Goal: Obtain resource: Download file/media

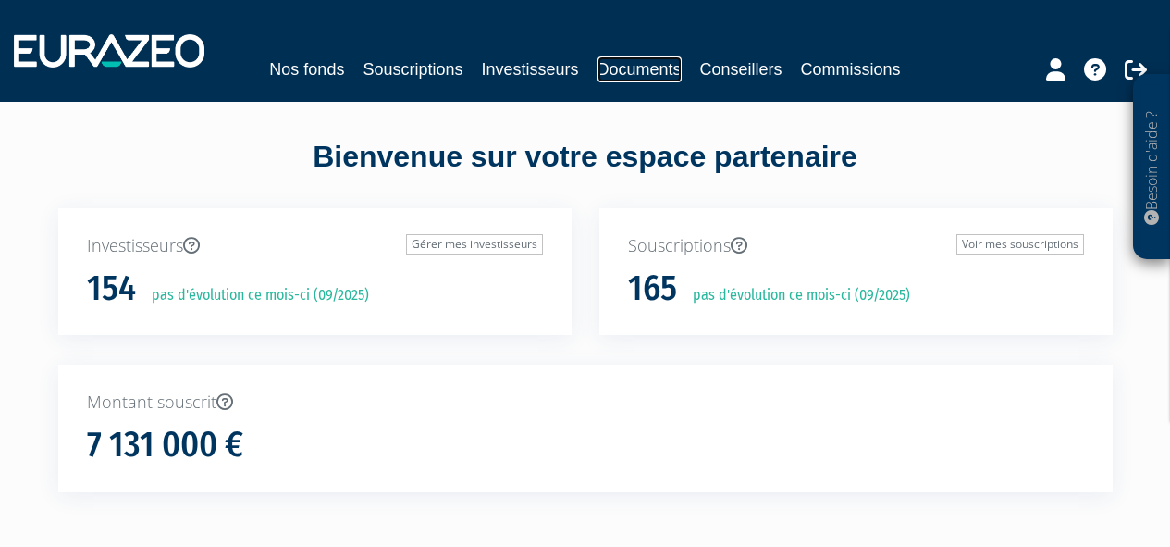
click at [646, 76] on link "Documents" at bounding box center [640, 69] width 84 height 26
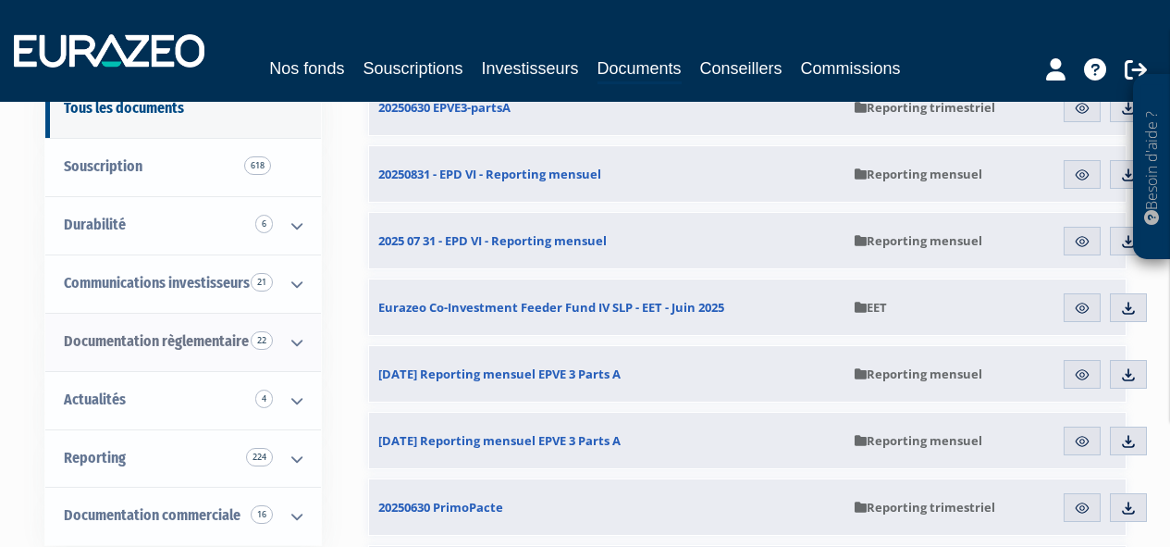
scroll to position [202, 0]
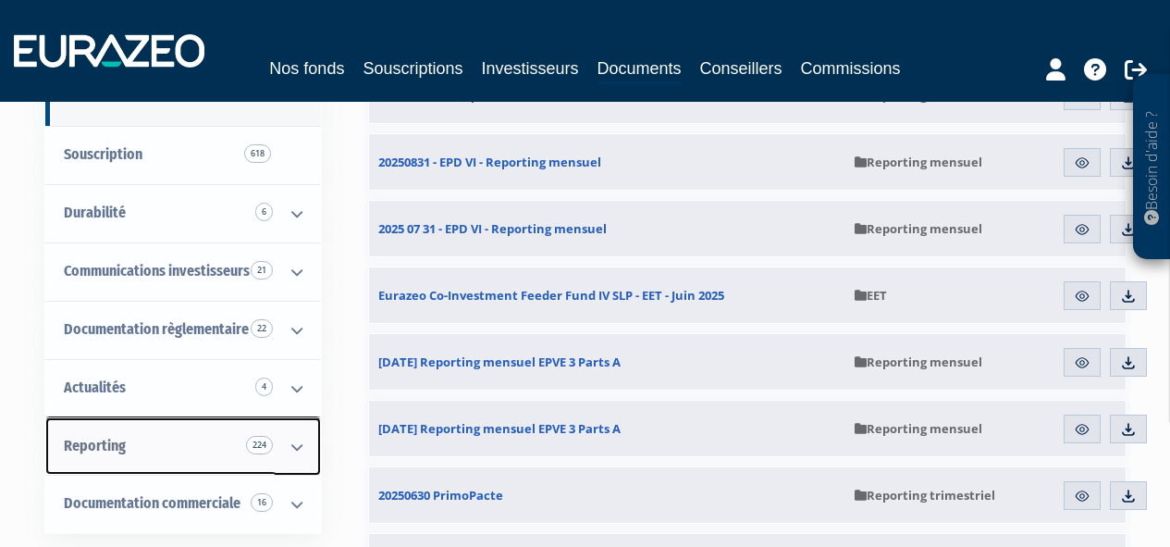
click at [296, 454] on icon at bounding box center [297, 446] width 48 height 57
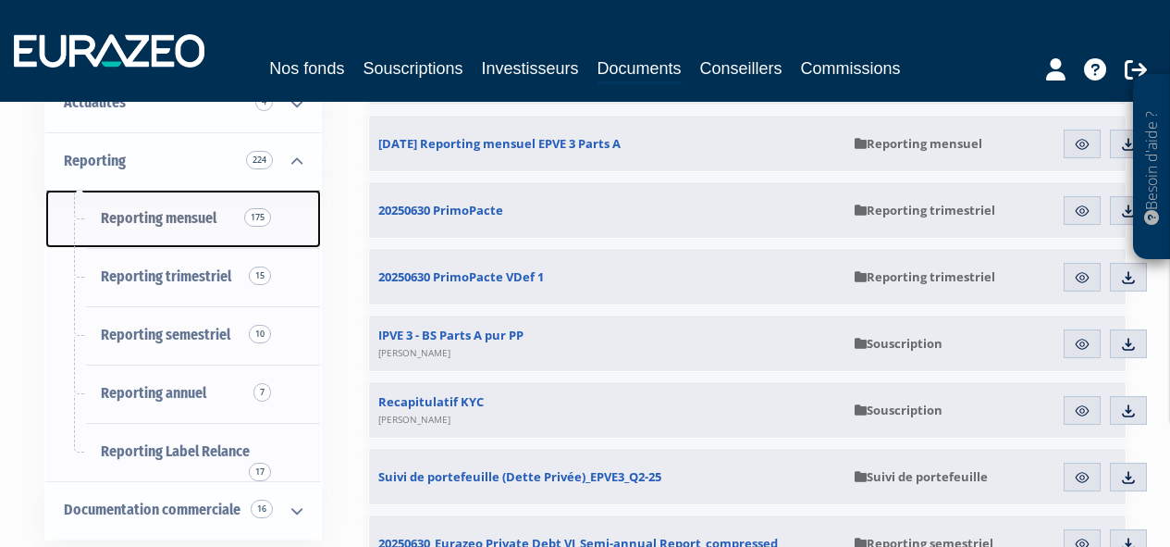
click at [188, 216] on span "Reporting mensuel 175" at bounding box center [159, 218] width 116 height 18
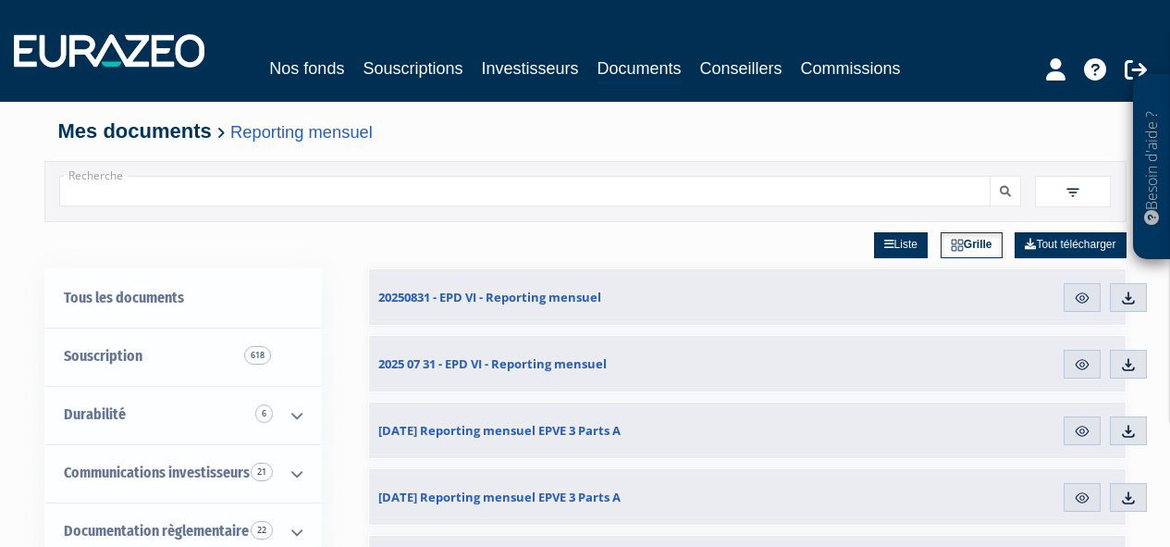
click at [860, 193] on input "Recherche" at bounding box center [525, 191] width 933 height 31
click at [1059, 188] on span at bounding box center [1073, 191] width 76 height 31
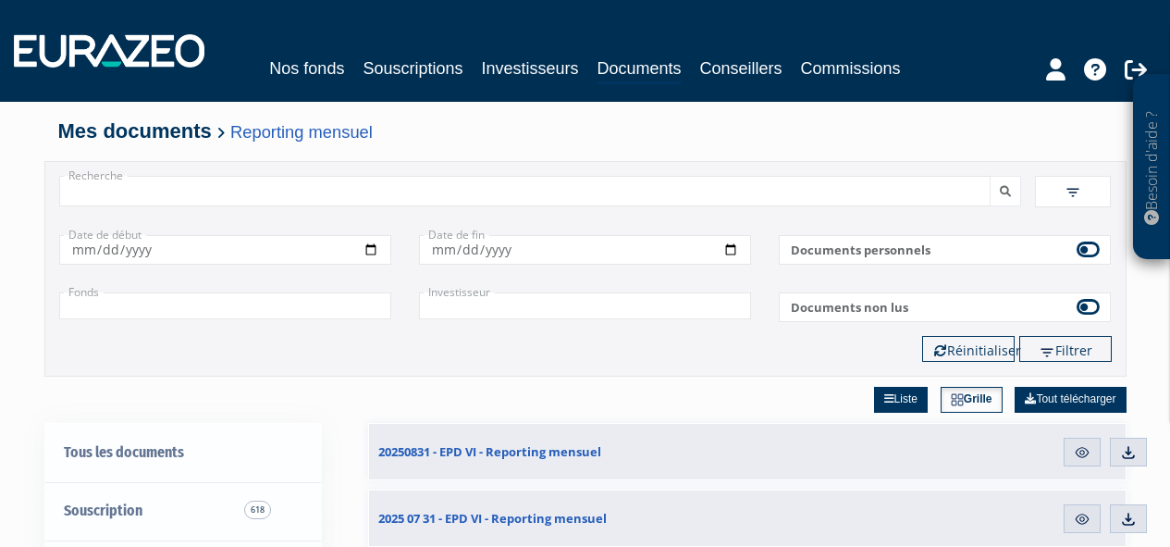
click at [364, 313] on input "text" at bounding box center [225, 305] width 332 height 27
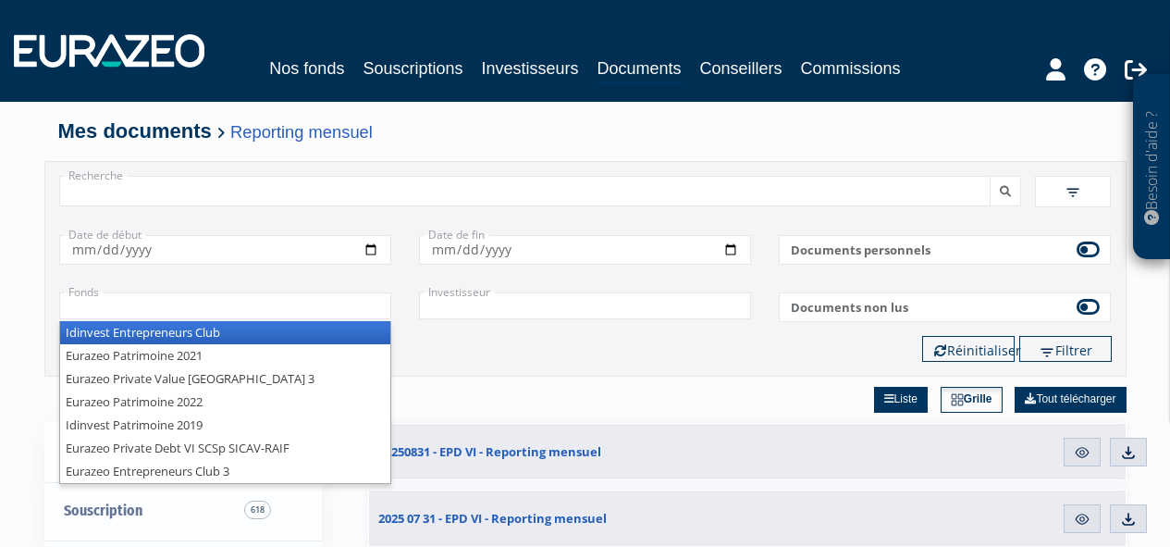
click at [247, 329] on li "Idinvest Entrepreneurs Club" at bounding box center [225, 332] width 330 height 23
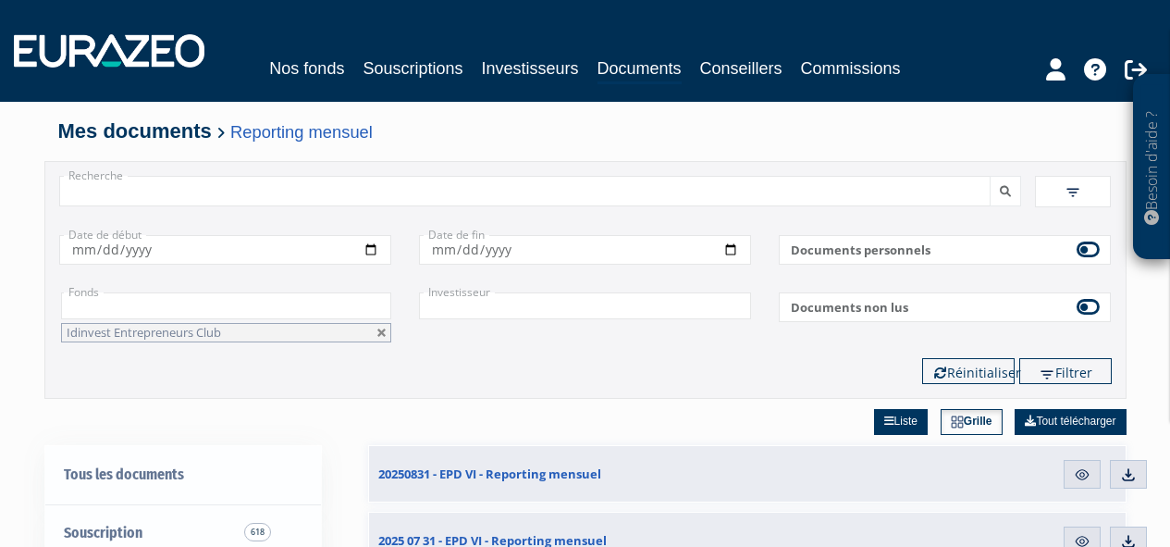
click at [640, 353] on div "Filtres Liste Grille Date de début" at bounding box center [585, 302] width 1053 height 163
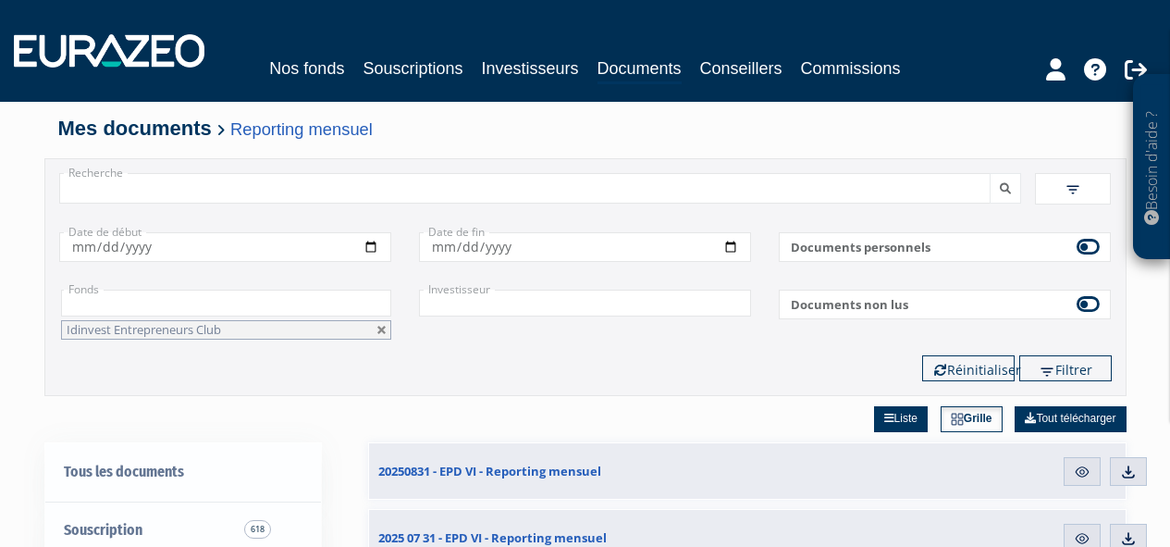
scroll to position [130, 0]
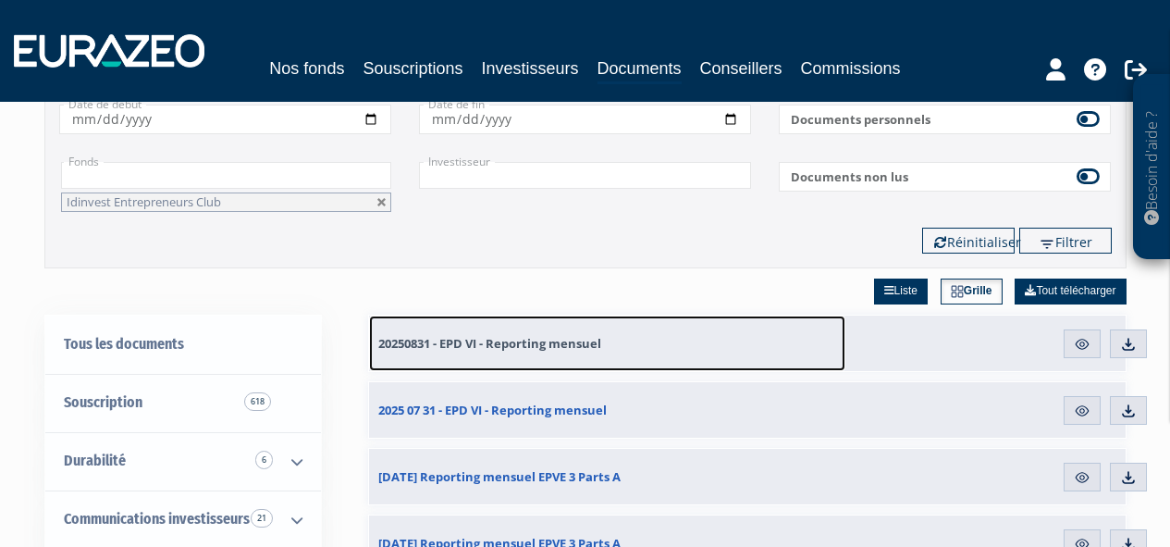
click at [573, 344] on span "20250831 - EPD VI - Reporting mensuel" at bounding box center [489, 343] width 223 height 17
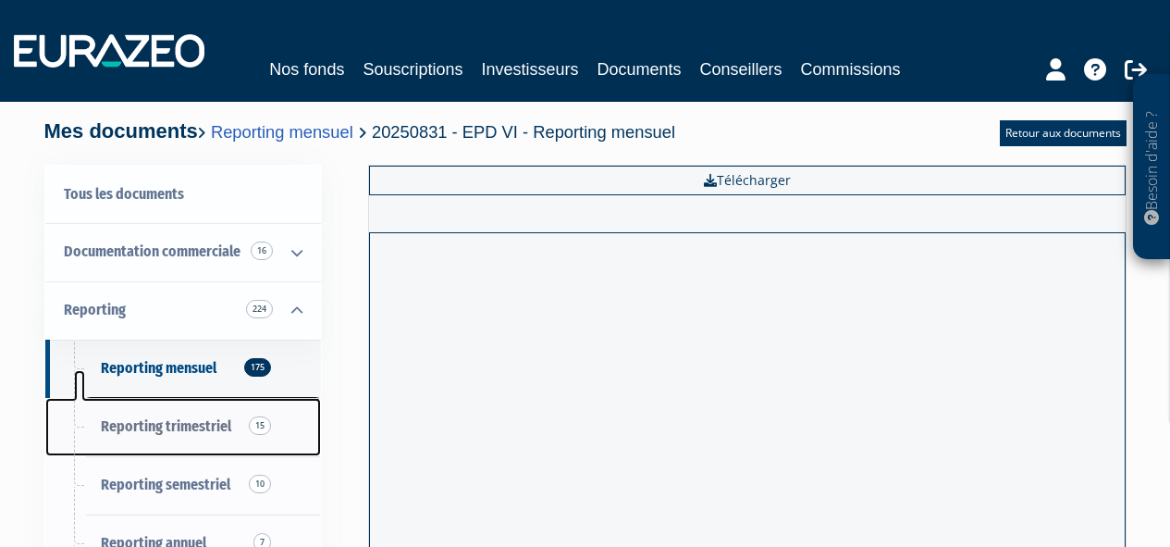
click at [243, 423] on link "Reporting trimestriel 15" at bounding box center [183, 427] width 276 height 58
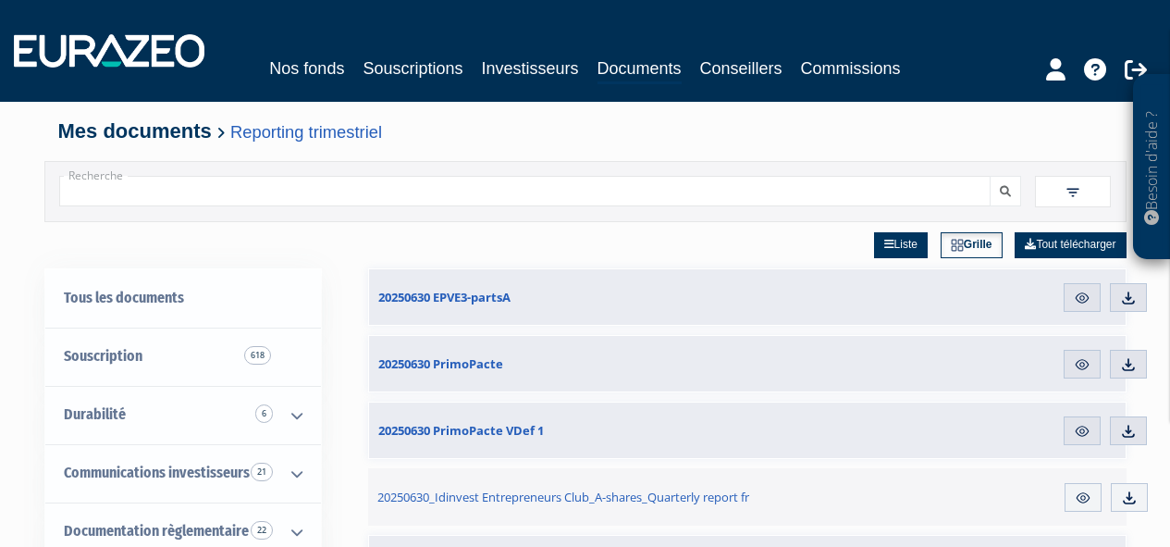
click at [1073, 189] on img at bounding box center [1073, 192] width 17 height 17
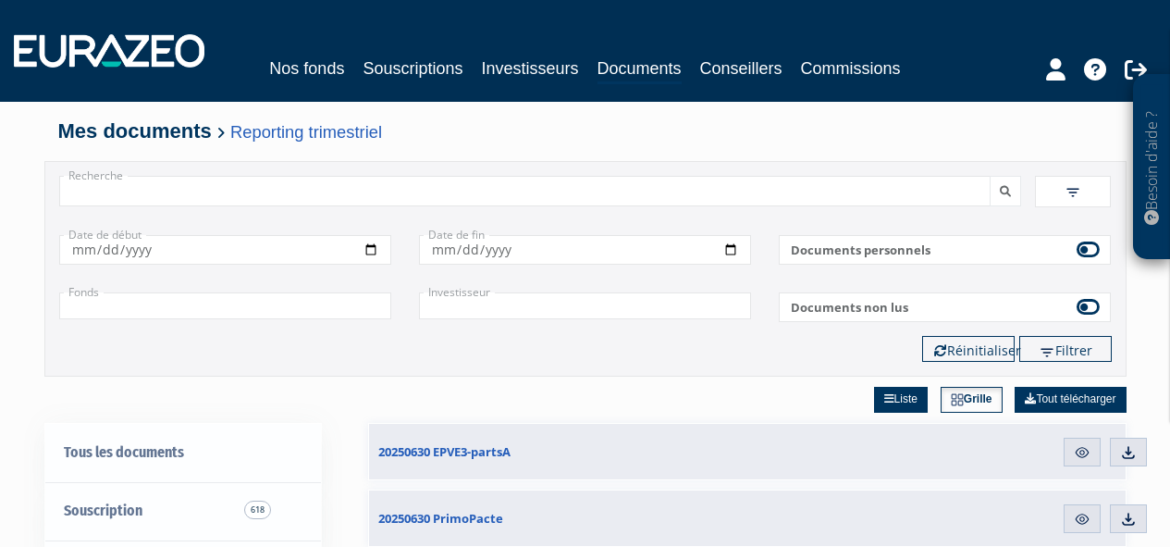
click at [374, 312] on input "text" at bounding box center [225, 305] width 332 height 27
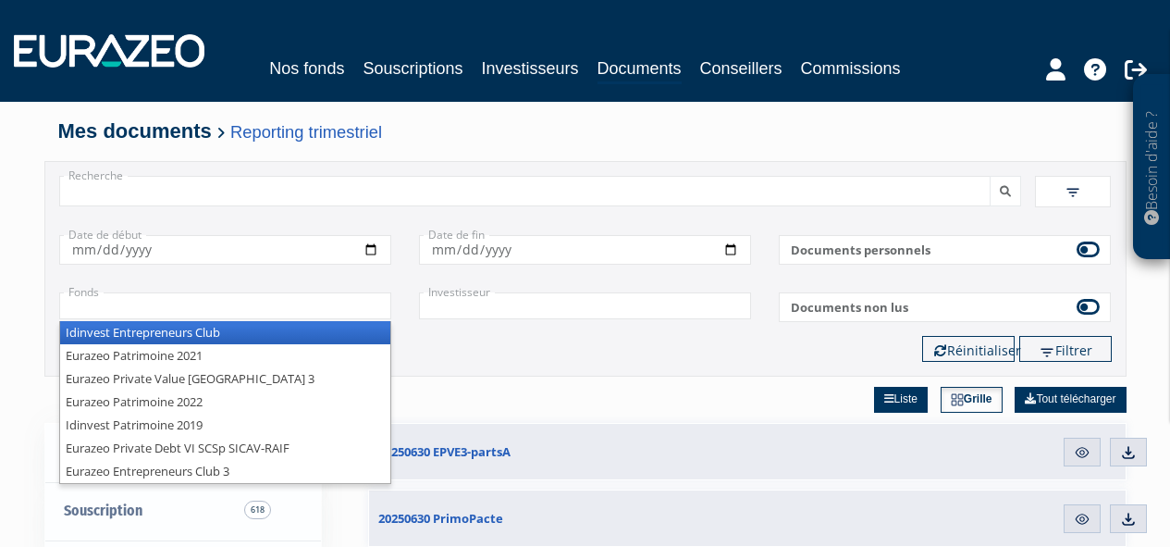
click at [361, 335] on li "Idinvest Entrepreneurs Club" at bounding box center [225, 332] width 330 height 23
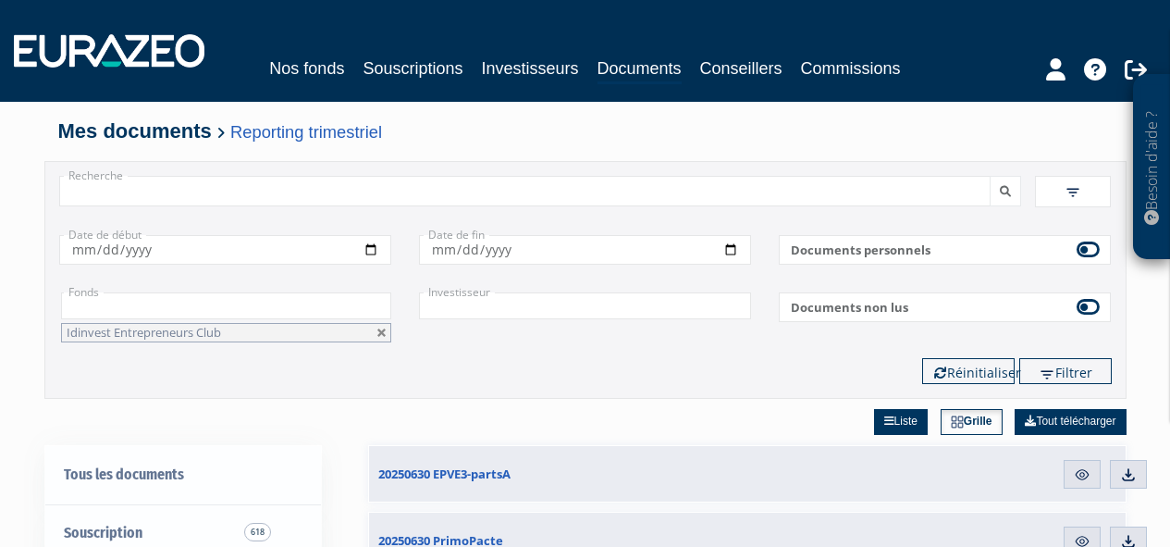
click at [784, 364] on div "Filtrer Réinitialiser" at bounding box center [585, 371] width 1081 height 26
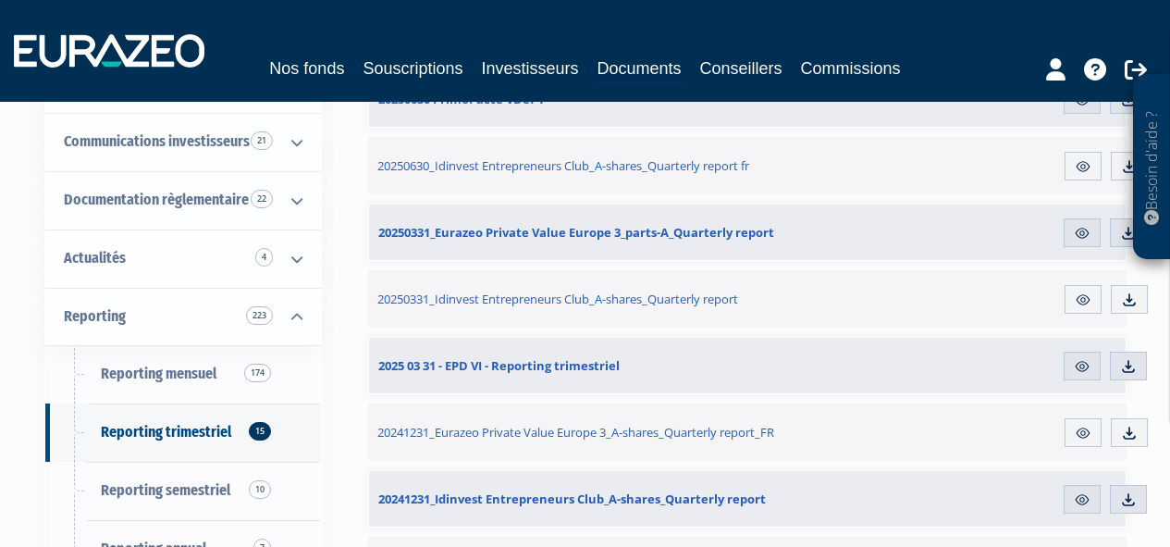
scroll to position [532, 0]
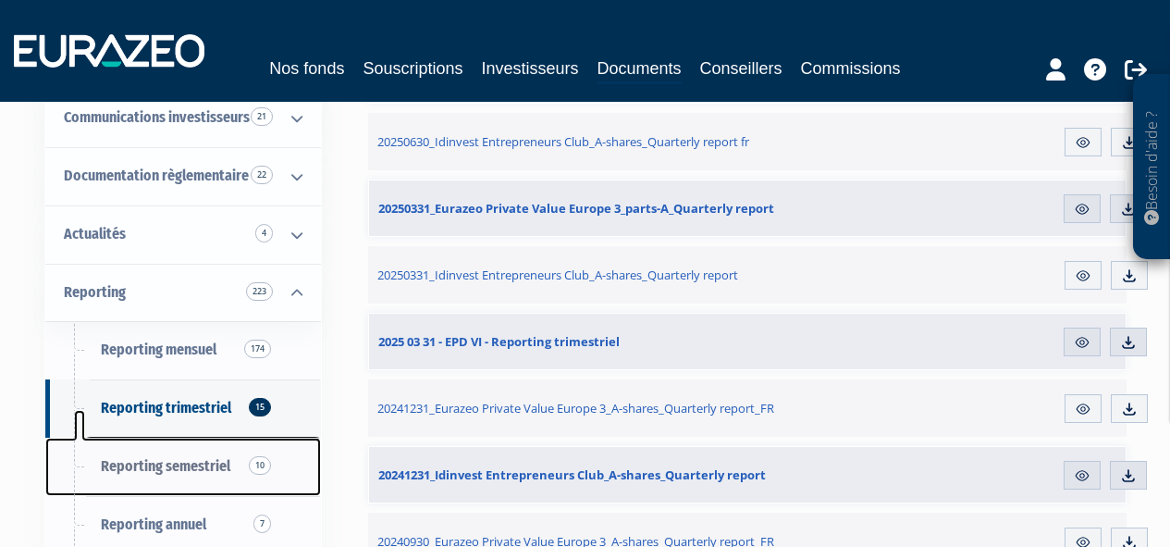
click at [191, 467] on span "Reporting semestriel 10" at bounding box center [166, 466] width 130 height 18
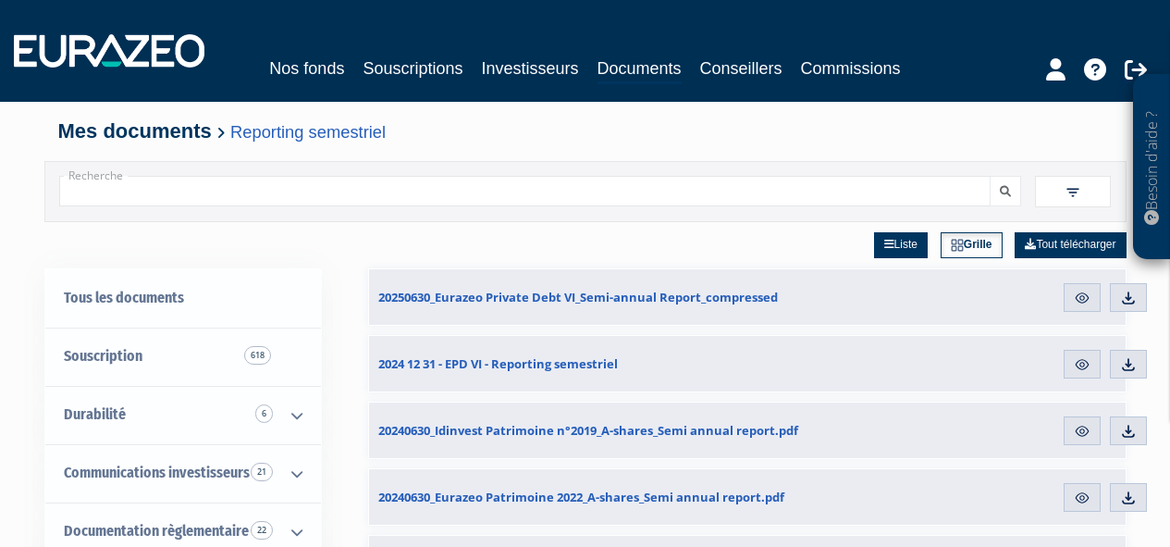
click at [1087, 194] on span at bounding box center [1073, 191] width 76 height 31
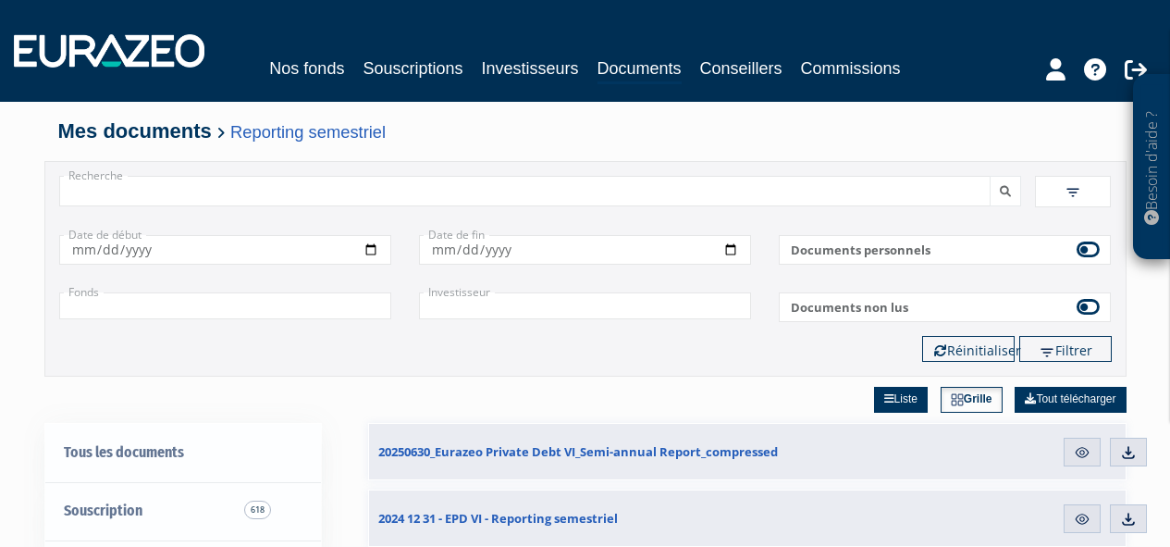
click at [338, 317] on input "text" at bounding box center [225, 305] width 332 height 27
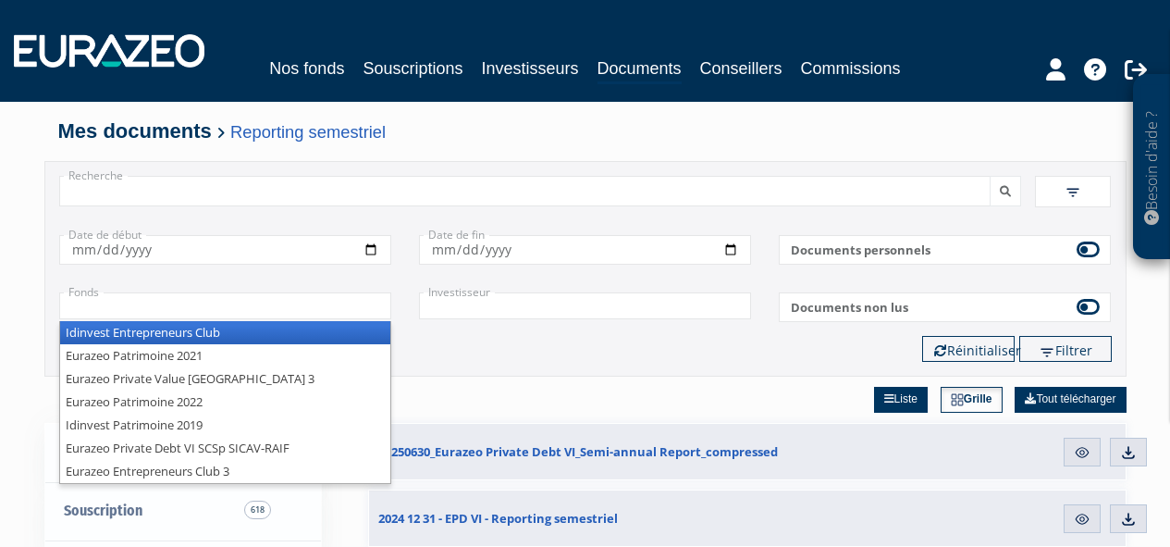
click at [330, 331] on li "Idinvest Entrepreneurs Club" at bounding box center [225, 332] width 330 height 23
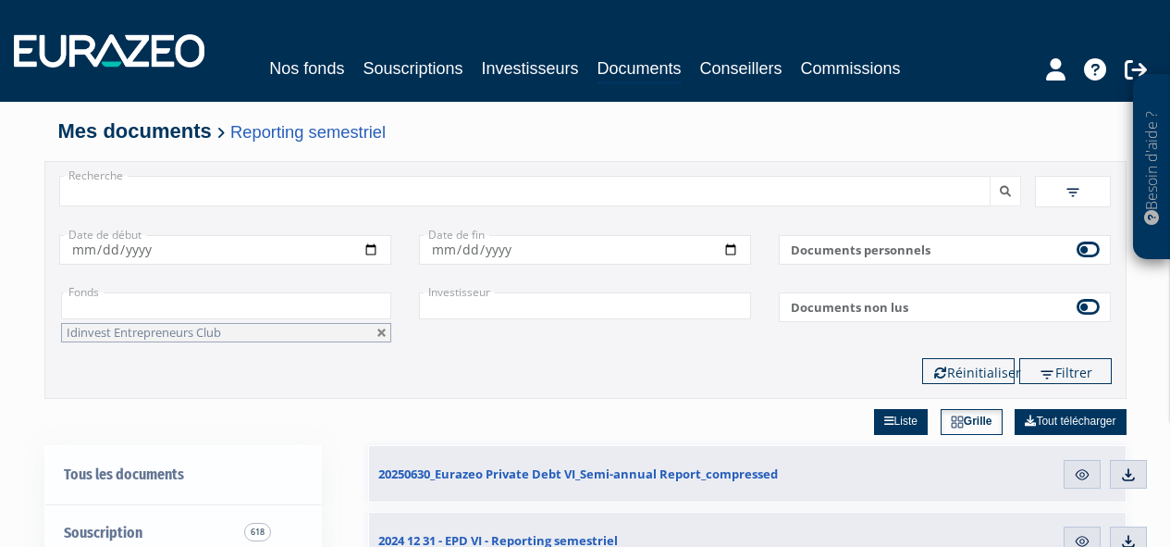
click at [511, 363] on div "Filtrer Réinitialiser" at bounding box center [585, 371] width 1081 height 26
click at [539, 348] on div "Filtres Liste Grille Date de début" at bounding box center [585, 302] width 1053 height 163
click at [971, 365] on button "Réinitialiser" at bounding box center [968, 371] width 93 height 26
type input "+"
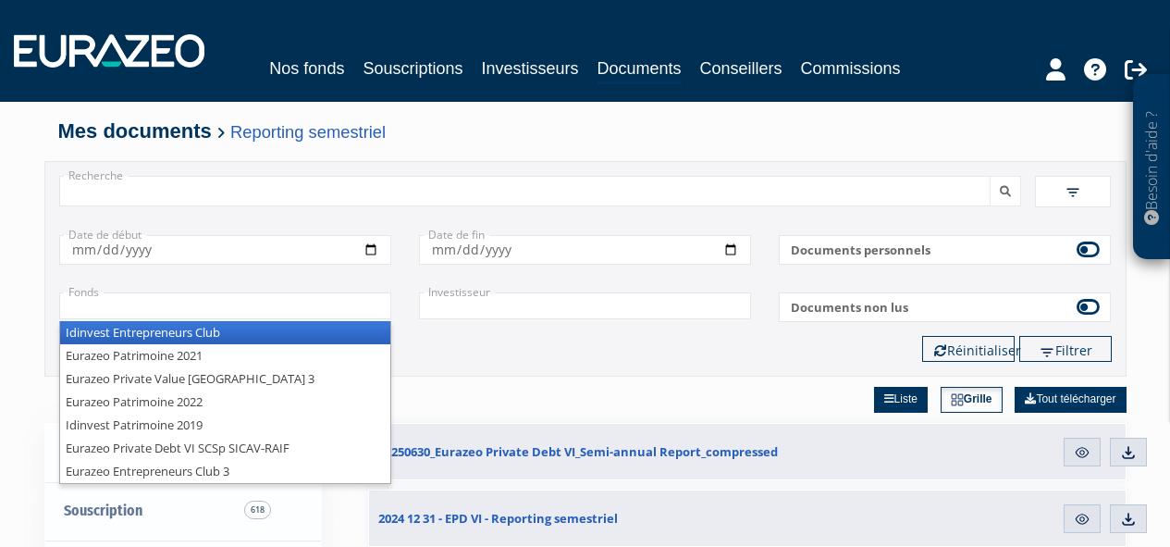
click at [325, 296] on input "text" at bounding box center [225, 305] width 332 height 27
click at [310, 342] on li "Idinvest Entrepreneurs Club" at bounding box center [225, 332] width 330 height 23
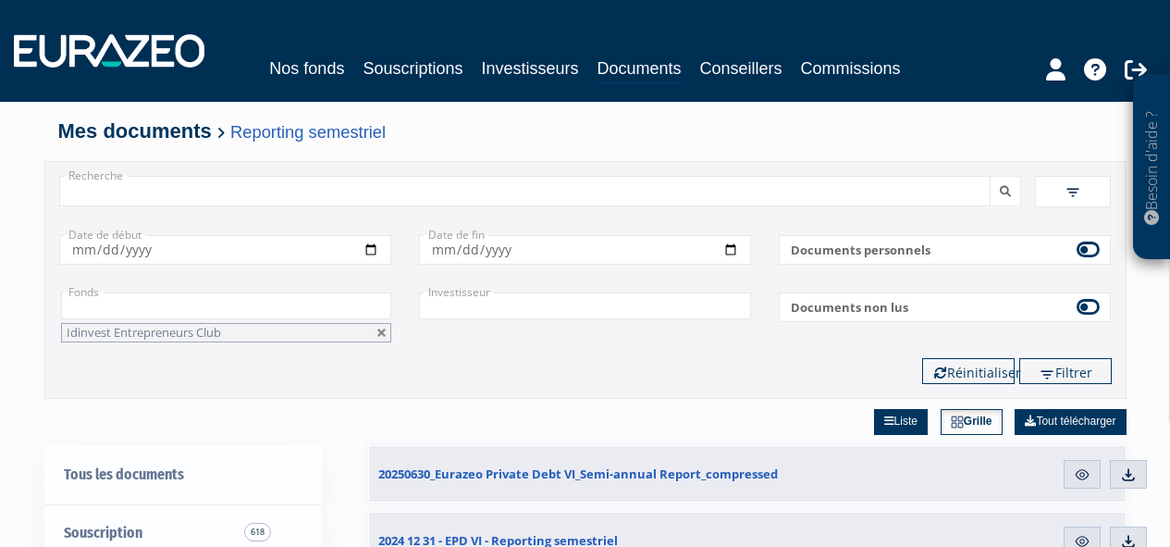
click at [456, 356] on div "Filtres Liste Grille Date de début" at bounding box center [585, 302] width 1053 height 163
click at [1065, 385] on div "Recherche Filtres Liste" at bounding box center [585, 280] width 1083 height 238
click at [1065, 377] on button "Filtrer" at bounding box center [1066, 371] width 93 height 26
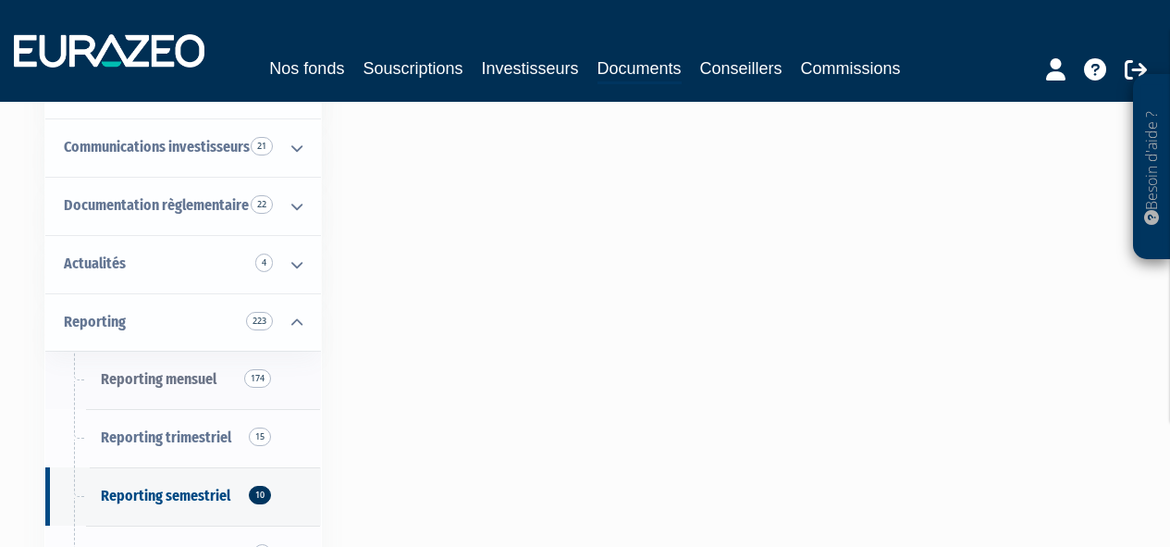
scroll to position [566, 0]
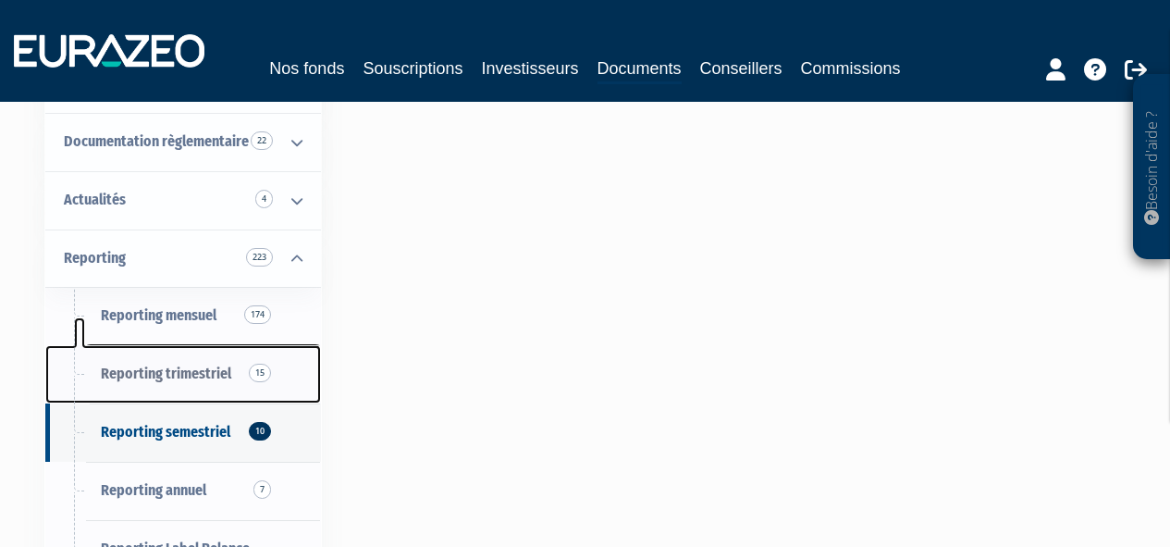
click at [212, 386] on link "Reporting trimestriel 15" at bounding box center [183, 374] width 276 height 58
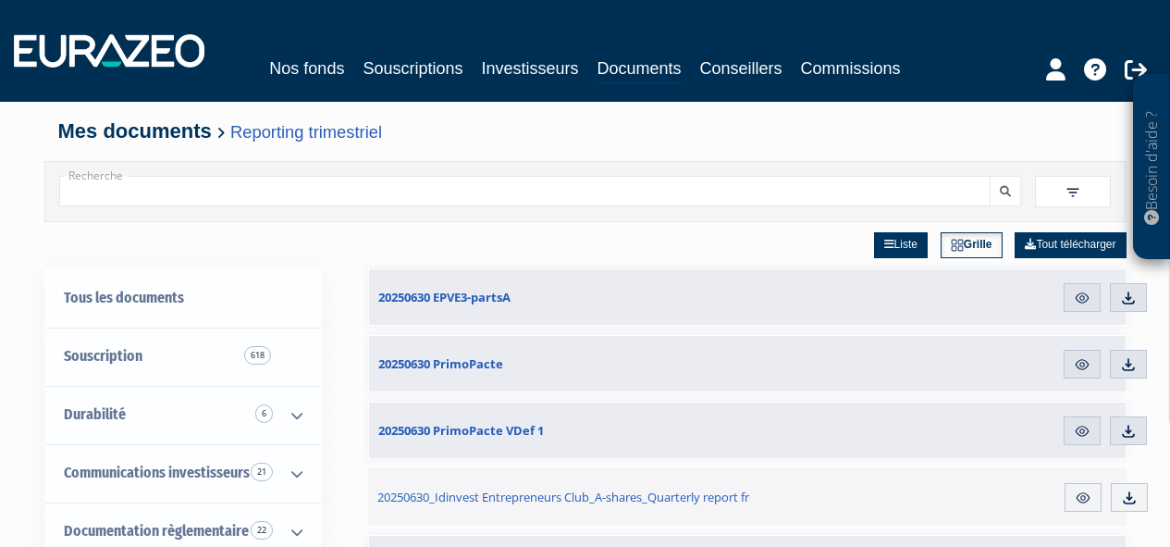
click at [692, 201] on input "Recherche" at bounding box center [525, 191] width 933 height 31
click at [1091, 190] on span at bounding box center [1073, 191] width 76 height 31
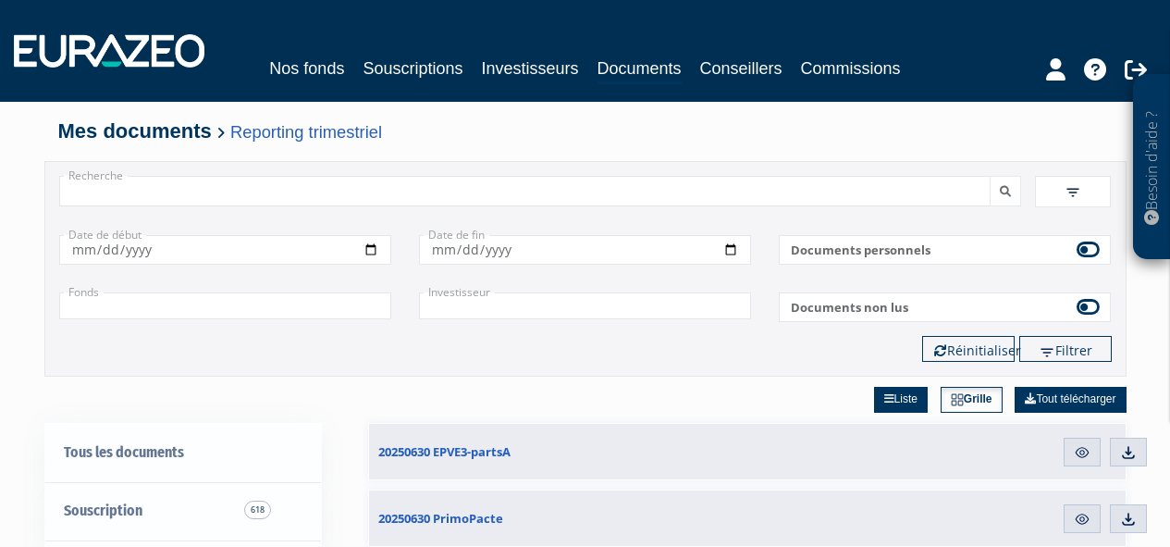
click at [353, 308] on input "text" at bounding box center [225, 305] width 332 height 27
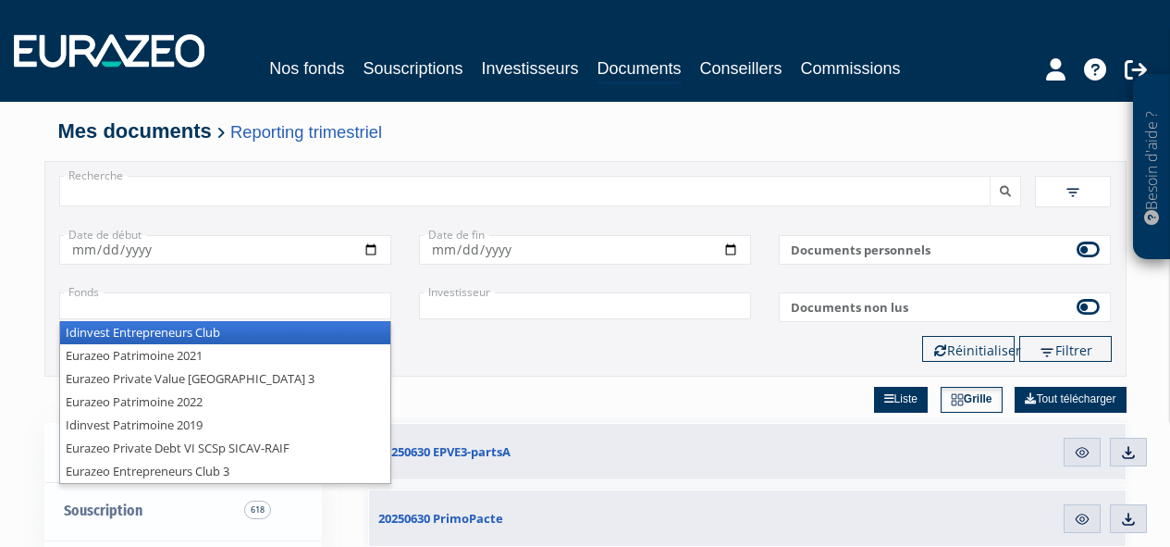
click at [335, 328] on li "Idinvest Entrepreneurs Club" at bounding box center [225, 332] width 330 height 23
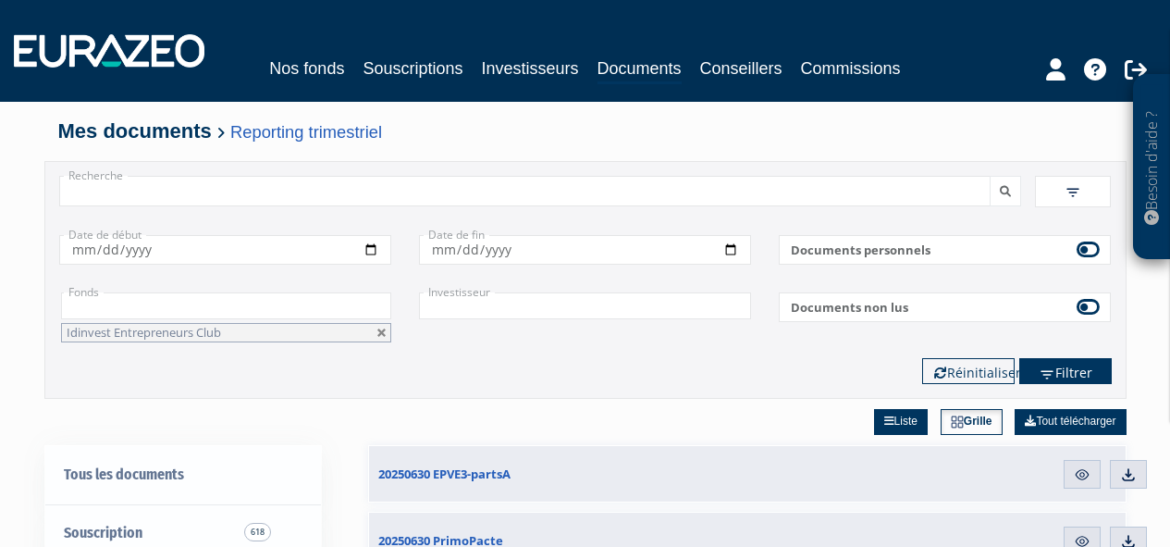
click at [1076, 378] on button "Filtrer" at bounding box center [1066, 371] width 93 height 26
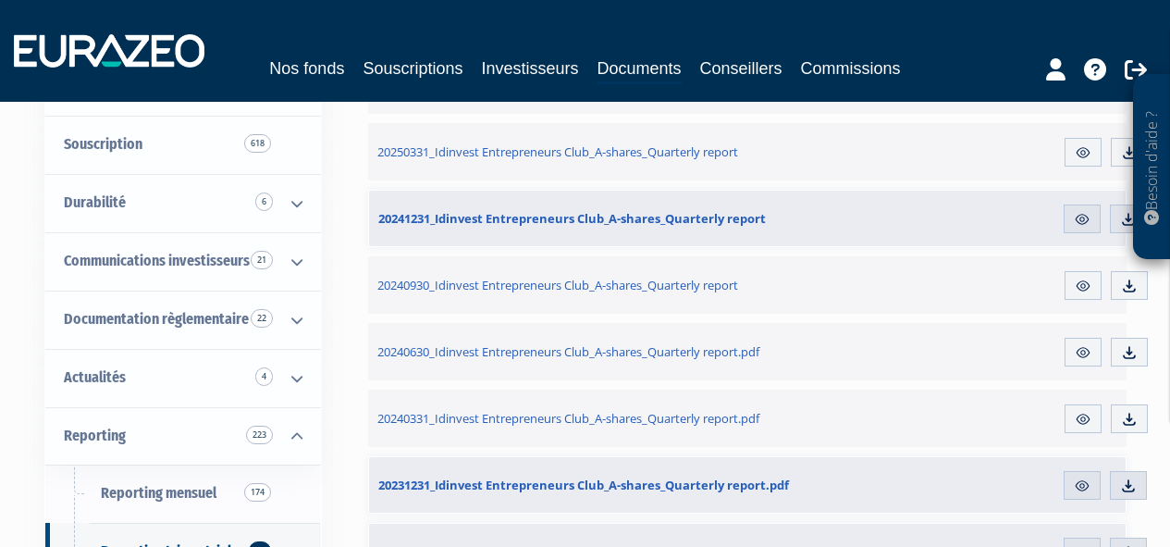
scroll to position [254, 0]
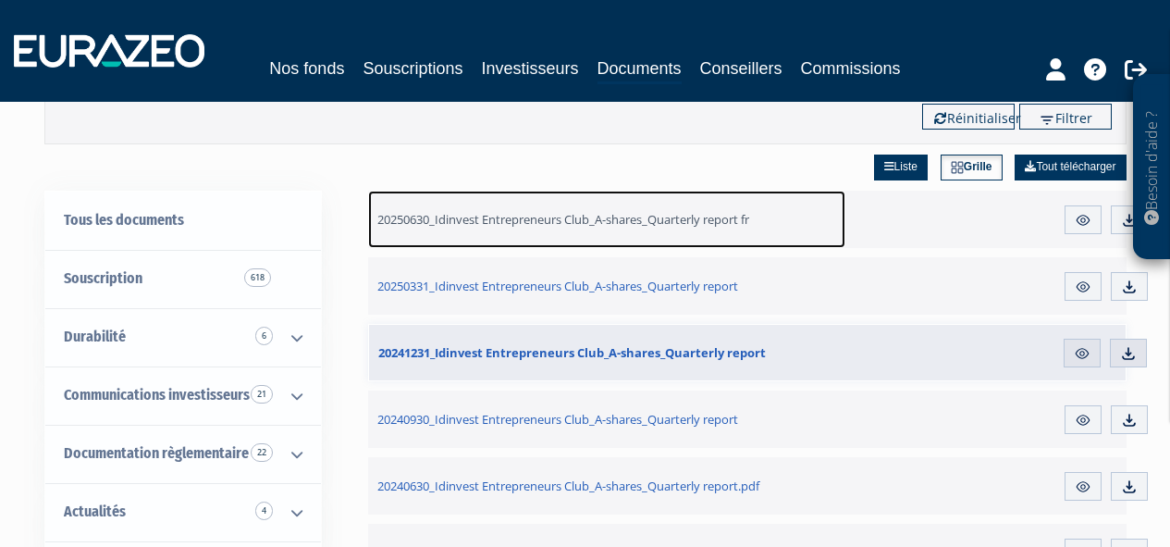
click at [673, 219] on span "20250630_Idinvest Entrepreneurs Club_A-shares_Quarterly report fr" at bounding box center [564, 219] width 372 height 17
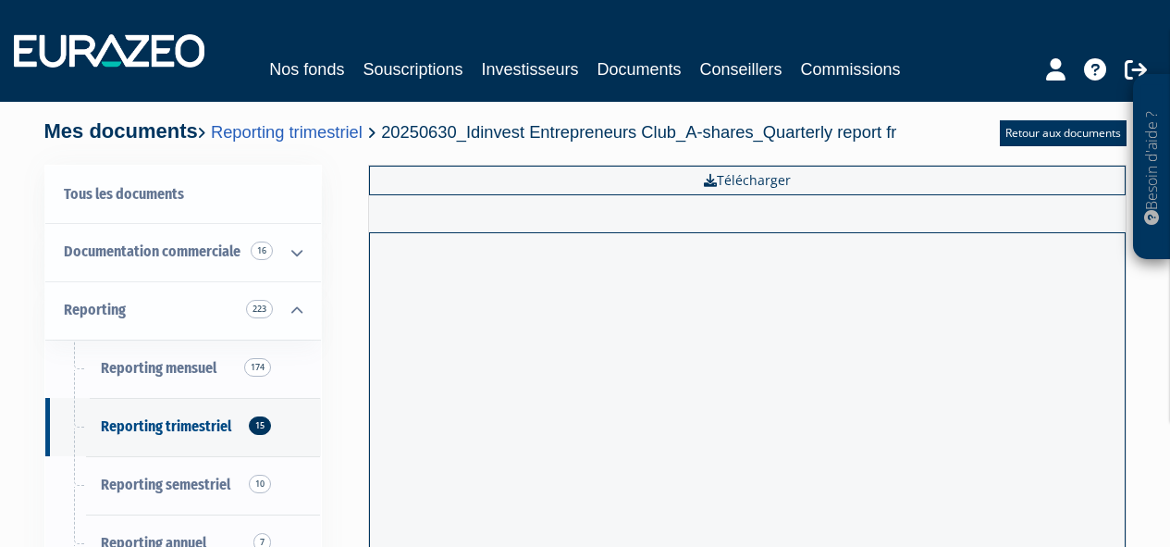
click at [772, 153] on div "Tous les documents Documentation commerciale 16 Lettre du gérant 4 Termes et co…" at bounding box center [585, 557] width 1055 height 823
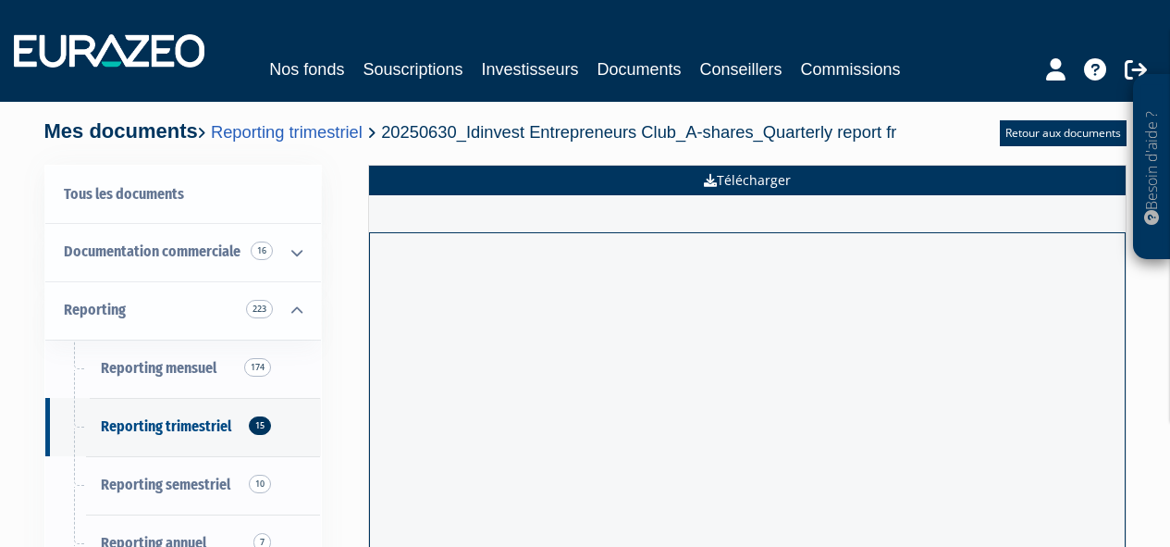
click at [775, 192] on link "Télécharger" at bounding box center [747, 181] width 757 height 30
